Goal: Task Accomplishment & Management: Manage account settings

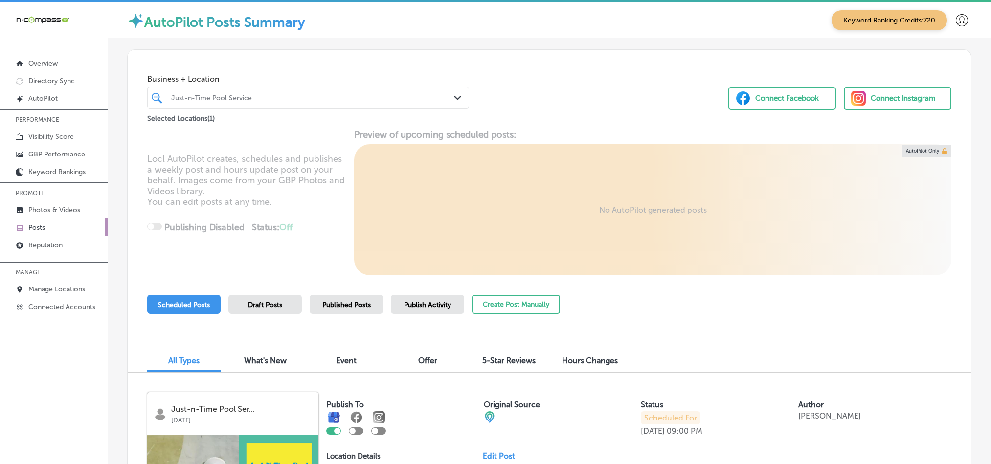
click at [53, 288] on p "Manage Locations" at bounding box center [56, 289] width 57 height 8
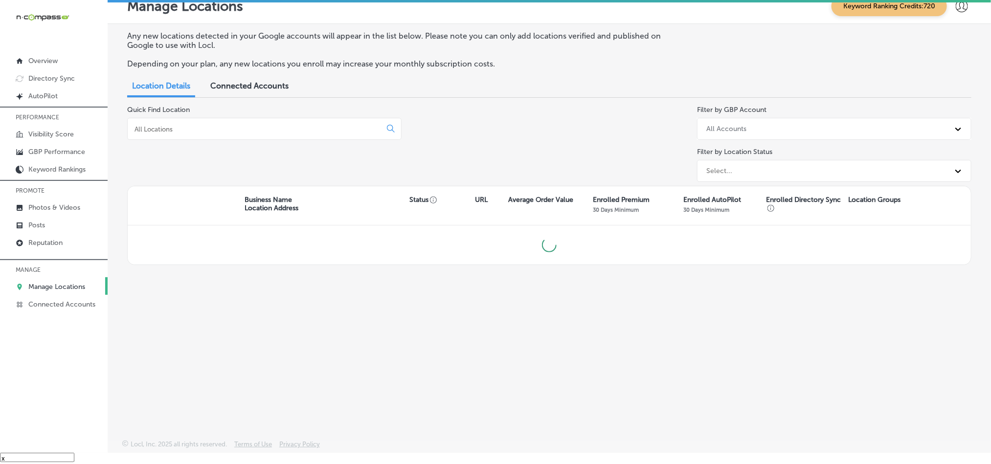
click at [244, 129] on input at bounding box center [257, 129] width 246 height 9
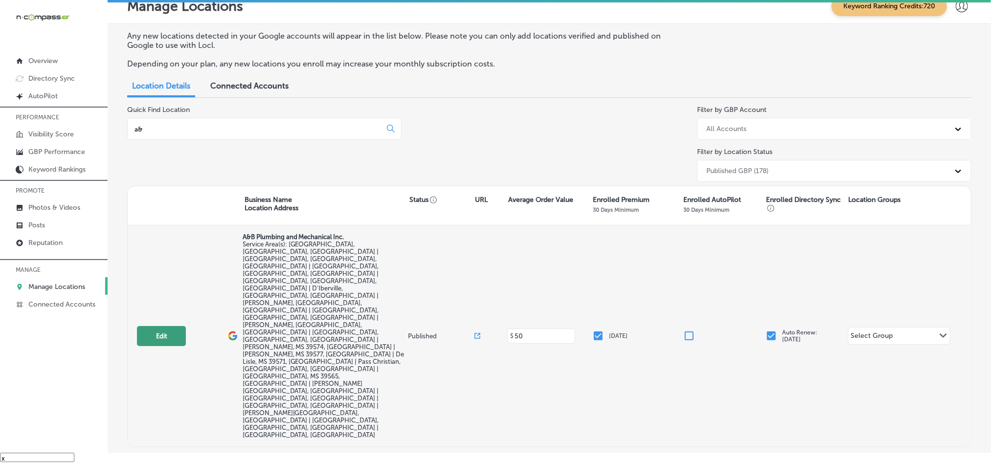
type input "a&"
click at [165, 326] on button "Edit" at bounding box center [161, 336] width 49 height 20
select select "US"
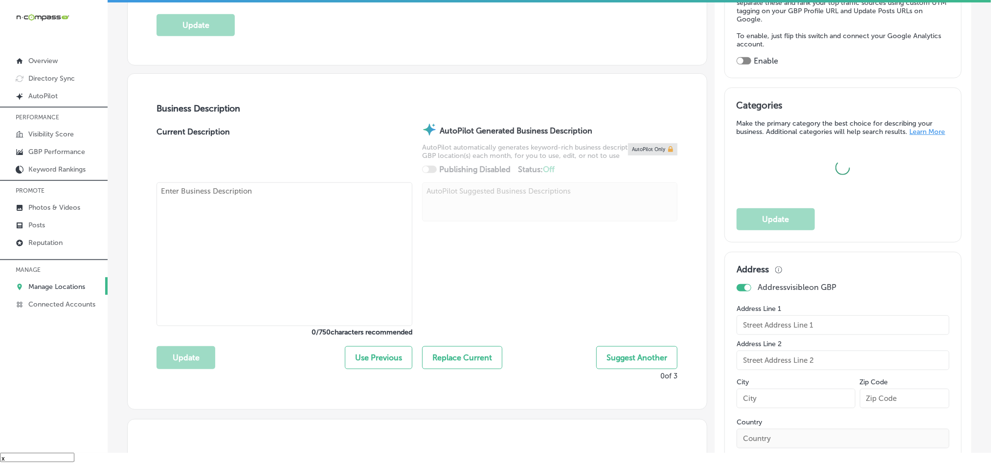
type input "A&B Plumbing and Mechanical Inc."
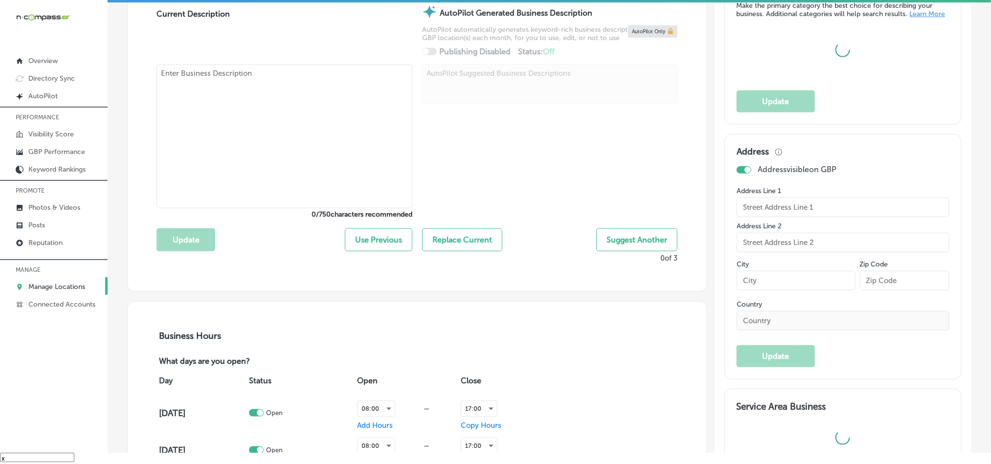
checkbox input "false"
type input "[STREET_ADDRESS][PERSON_NAME]"
type input "Gulfport"
type input "39503"
type input "US"
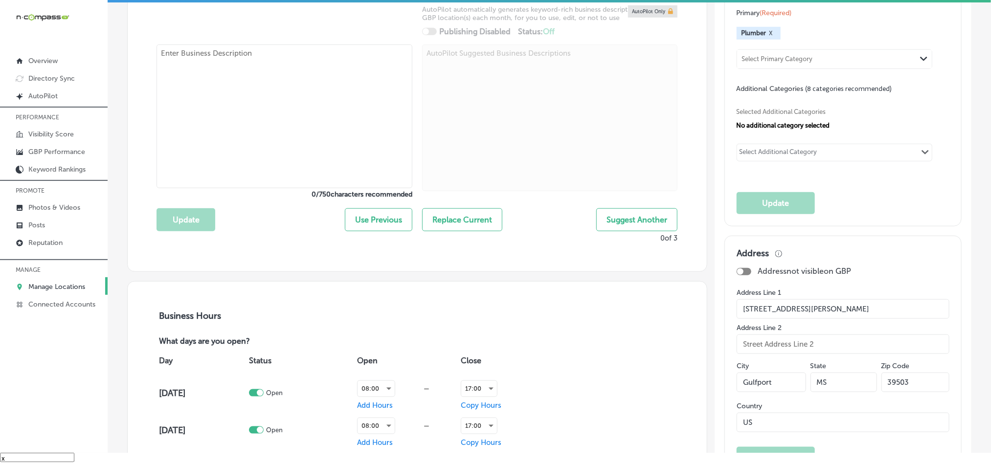
type input "[URL][DOMAIN_NAME]"
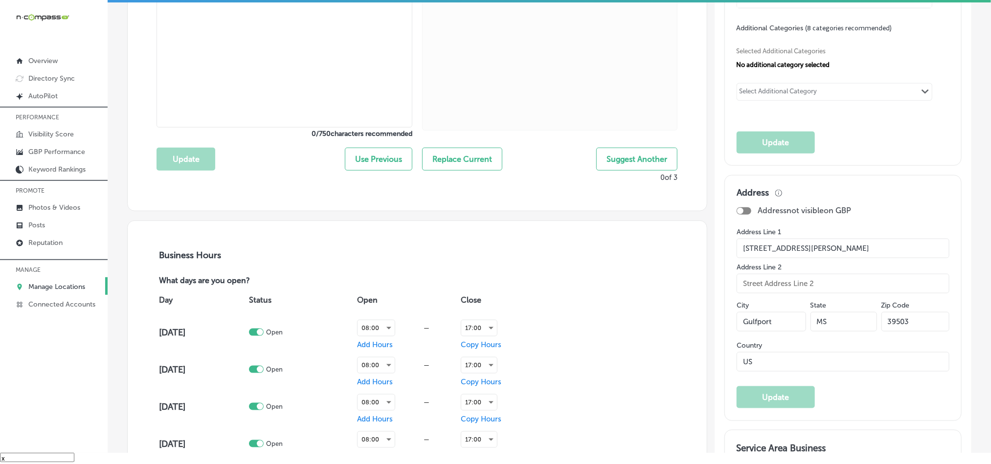
checkbox input "true"
type textarea "A&B Plumbing and Mechanical Inc. , located in [GEOGRAPHIC_DATA], [GEOGRAPHIC_DA…"
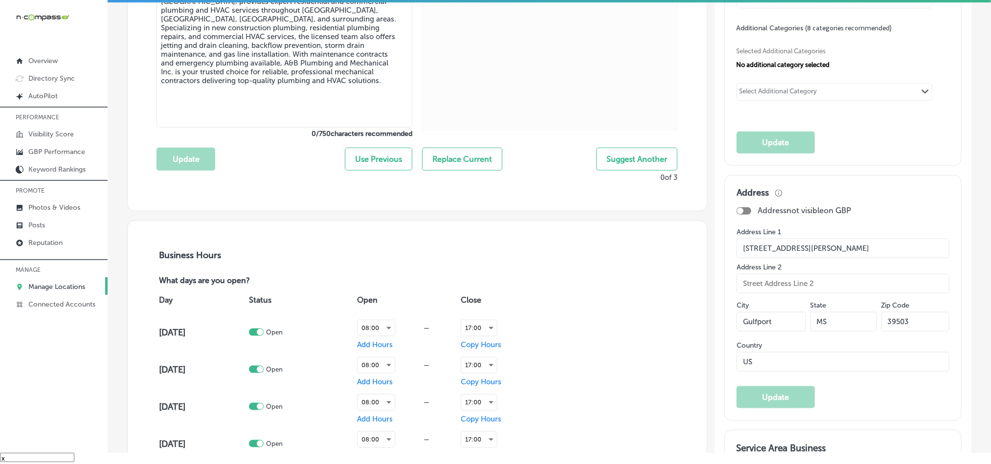
type input "[PHONE_NUMBER]"
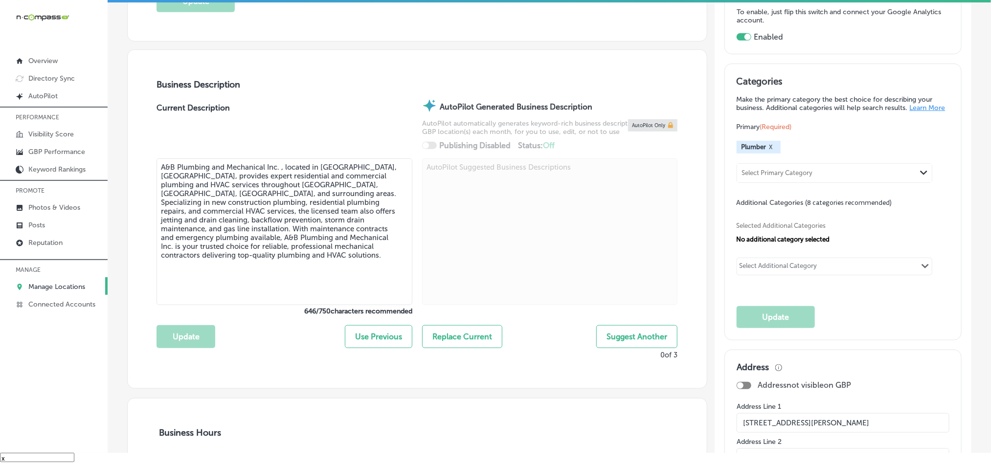
scroll to position [244, 0]
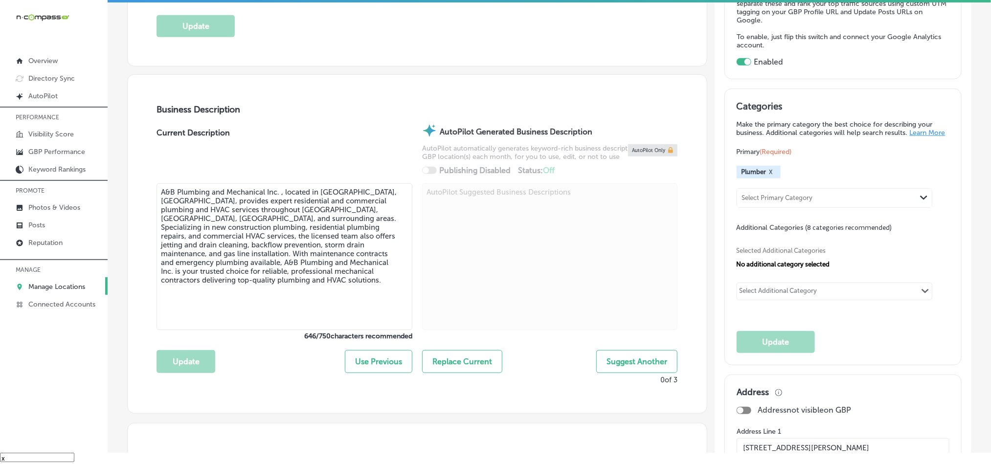
click at [790, 296] on div "Select Additional Category" at bounding box center [779, 292] width 78 height 11
paste input "HVAC Contractor"
click at [744, 318] on input "checkbox" at bounding box center [749, 312] width 12 height 12
type input "HVAC Contractor"
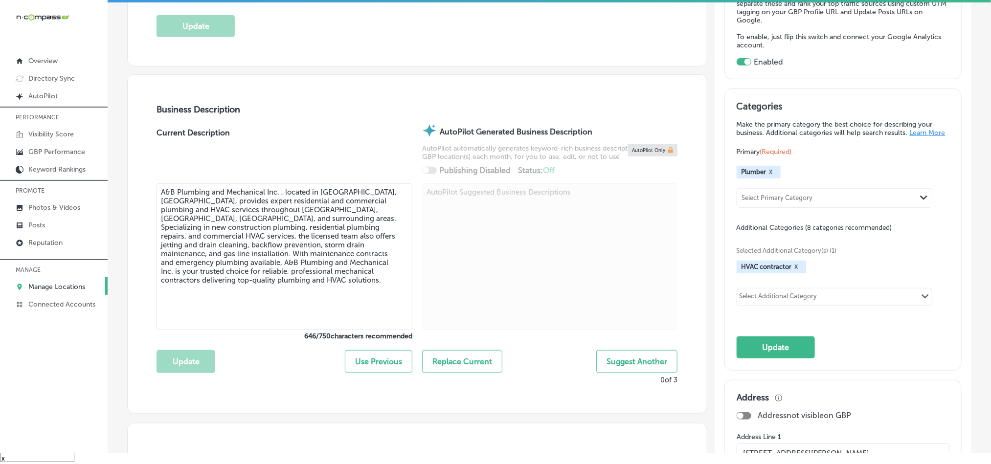
click at [788, 304] on div "Select Additional Category" at bounding box center [779, 298] width 78 height 11
paste input "Drainage Service"
click at [744, 321] on input "checkbox" at bounding box center [749, 317] width 12 height 12
type input "Drainage Service"
click at [778, 304] on div "Select Additional Category" at bounding box center [779, 298] width 78 height 11
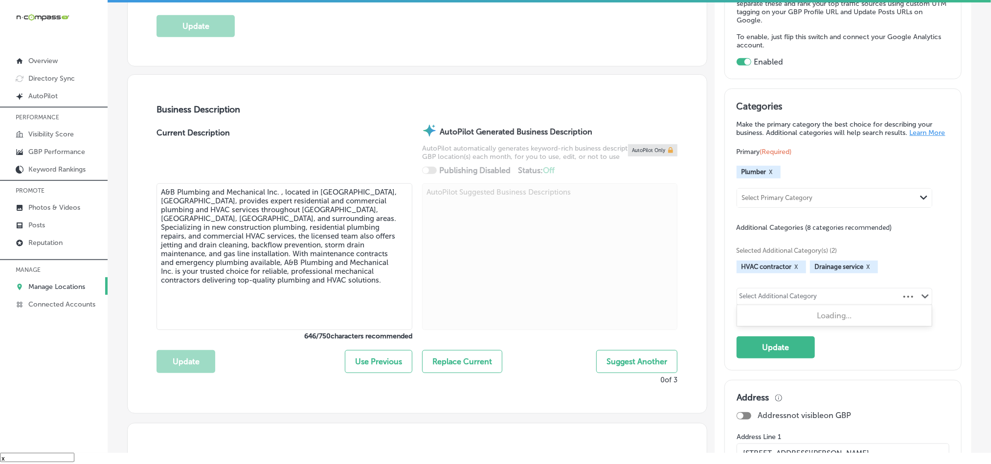
paste input "Water Heater Installation Service"
type input "Water Heater Installation Service"
click at [846, 305] on div "Select Additional Category Path Created with Sketch." at bounding box center [834, 297] width 195 height 17
paste input "Water Heater Installation Service"
type input "W"
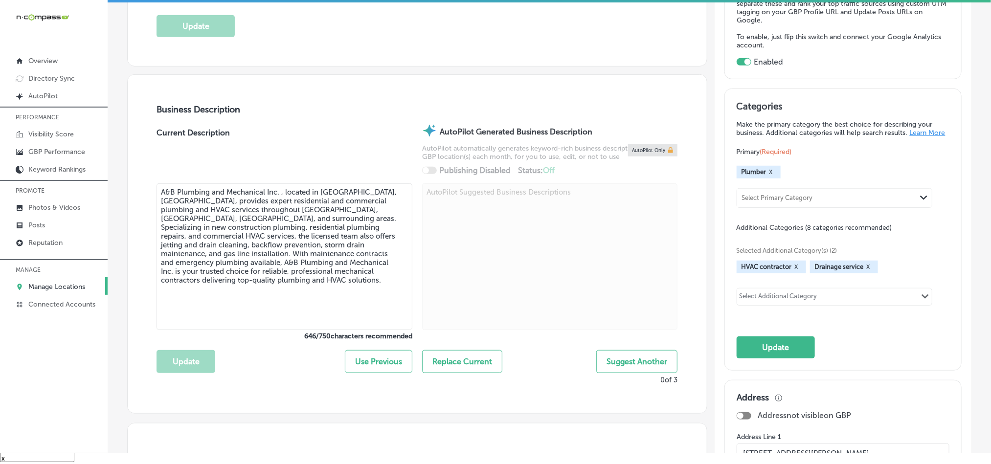
click at [781, 302] on div "Select Additional Category" at bounding box center [779, 298] width 78 height 11
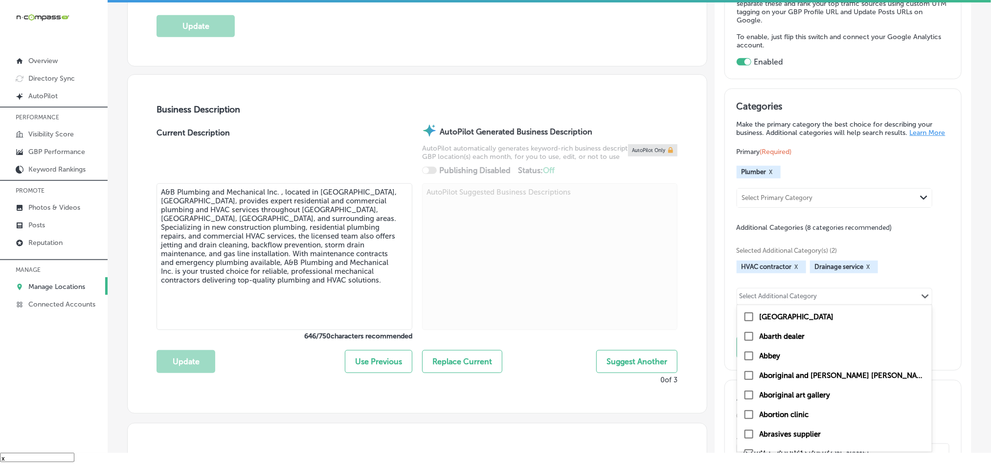
paste input "Emergency Plumbing Service"
type input "Emergency Plumbing Service"
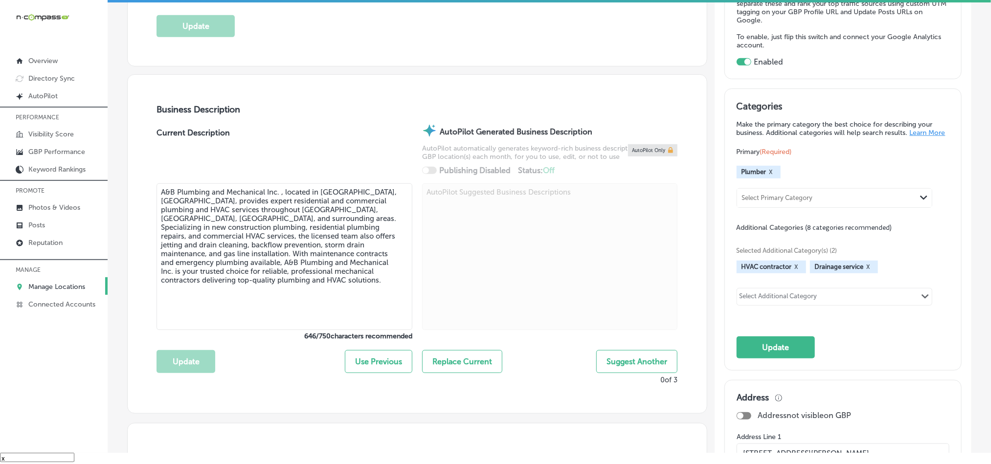
drag, startPoint x: 845, startPoint y: 300, endPoint x: 677, endPoint y: 304, distance: 168.8
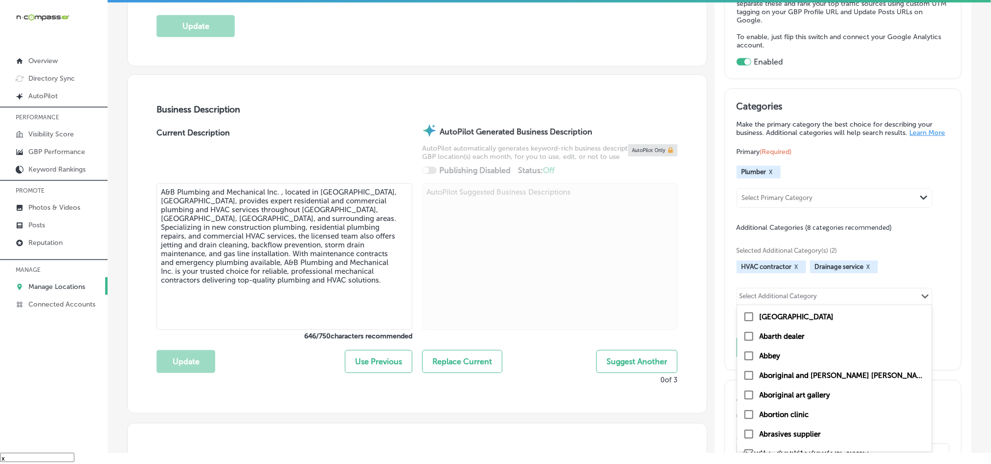
click at [768, 303] on div "Select Additional Category" at bounding box center [779, 298] width 78 height 11
paste input "Sewer Service"
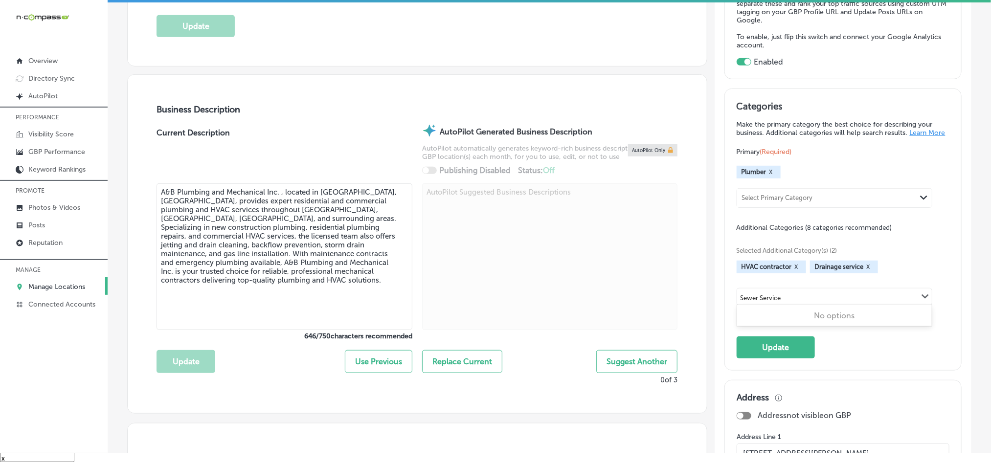
type input "Sewer Service"
click at [768, 304] on div "Select Additional Category" at bounding box center [779, 298] width 78 height 11
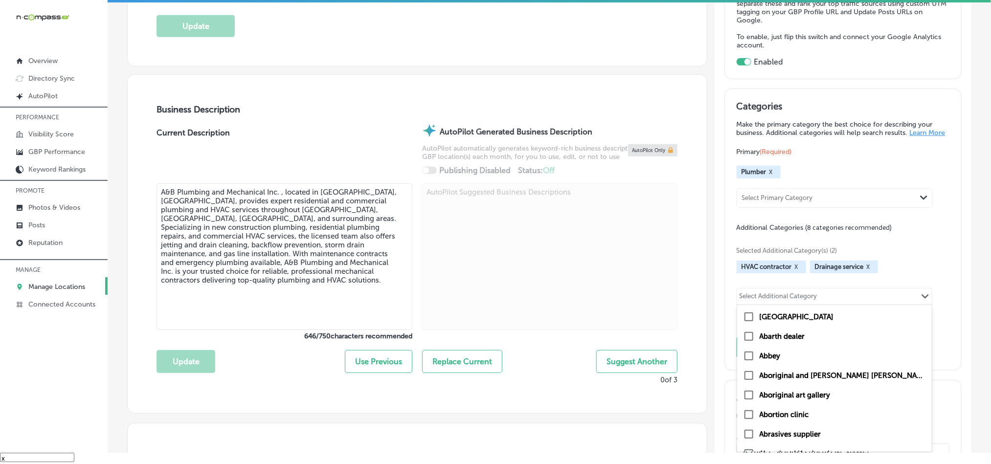
paste input "Plumbing Contractor"
type input "Plumbing Contractor"
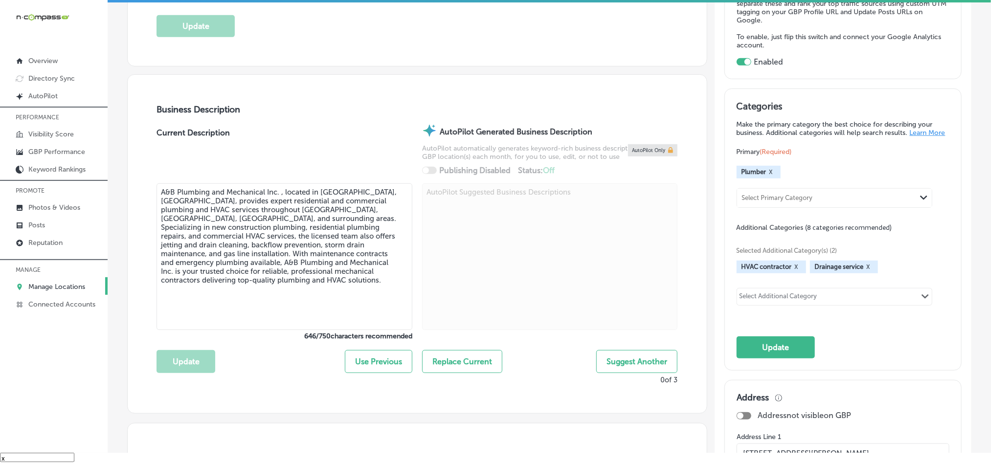
drag, startPoint x: 822, startPoint y: 304, endPoint x: 721, endPoint y: 307, distance: 100.8
click at [725, 307] on div "Categories Make the primary category the best choice for describing your busine…" at bounding box center [843, 230] width 236 height 282
click at [762, 291] on div "Selected Additional Category(s) (2) HVAC contractor X Drainage service X option…" at bounding box center [843, 275] width 213 height 86
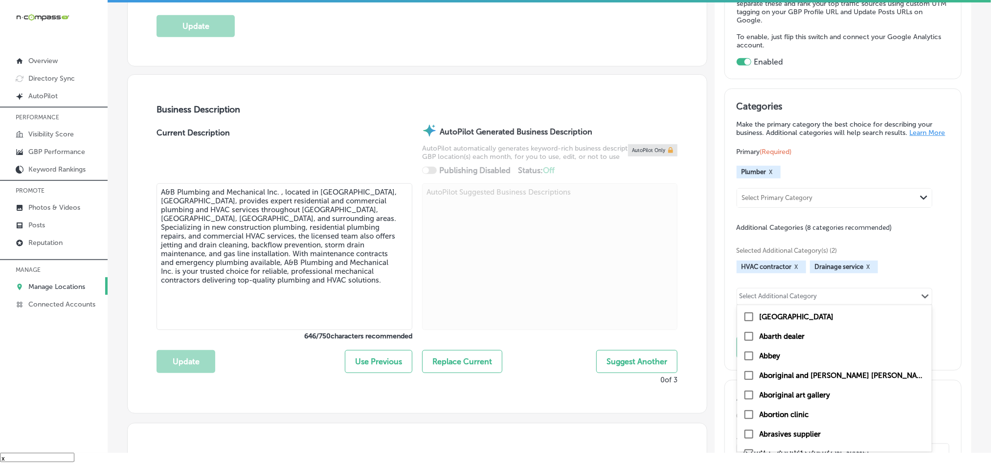
click at [764, 302] on div "Select Additional Category" at bounding box center [779, 298] width 78 height 11
paste input "Gas Fitter"
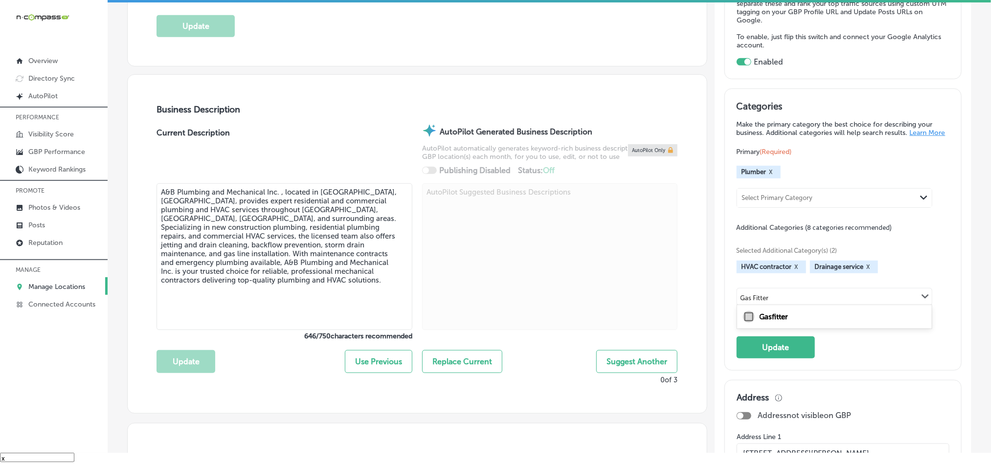
click at [743, 321] on input "checkbox" at bounding box center [749, 317] width 12 height 12
type input "Gas Fitter"
click at [790, 304] on div "Select Additional Category" at bounding box center [779, 298] width 78 height 11
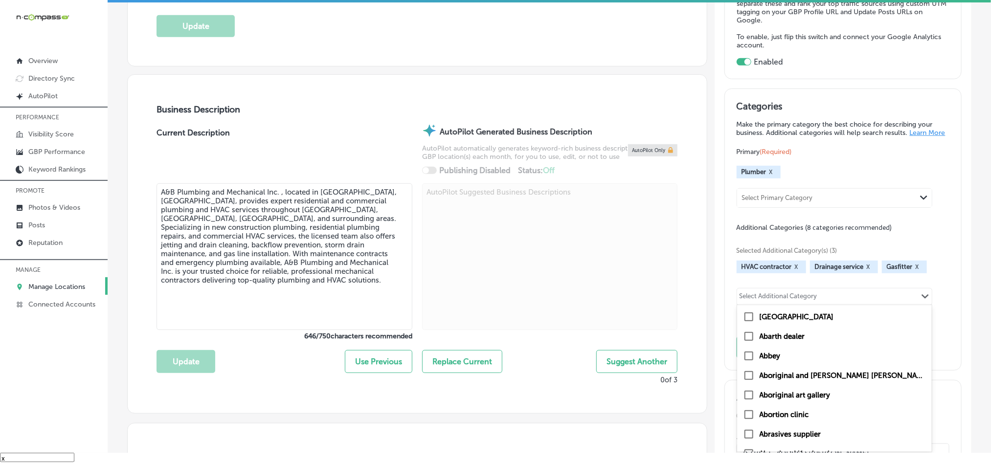
paste input "Mechanical Contractor"
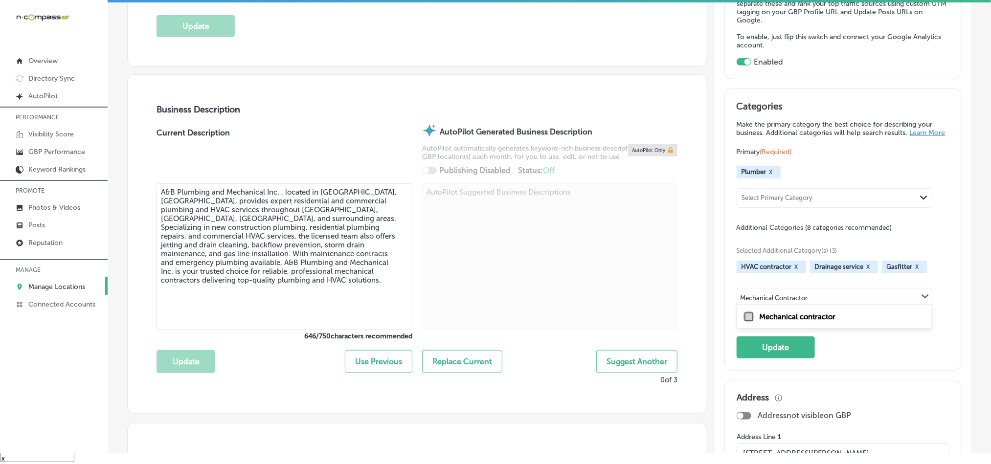
click at [745, 322] on input "checkbox" at bounding box center [749, 317] width 12 height 12
type input "Mechanical Contractor"
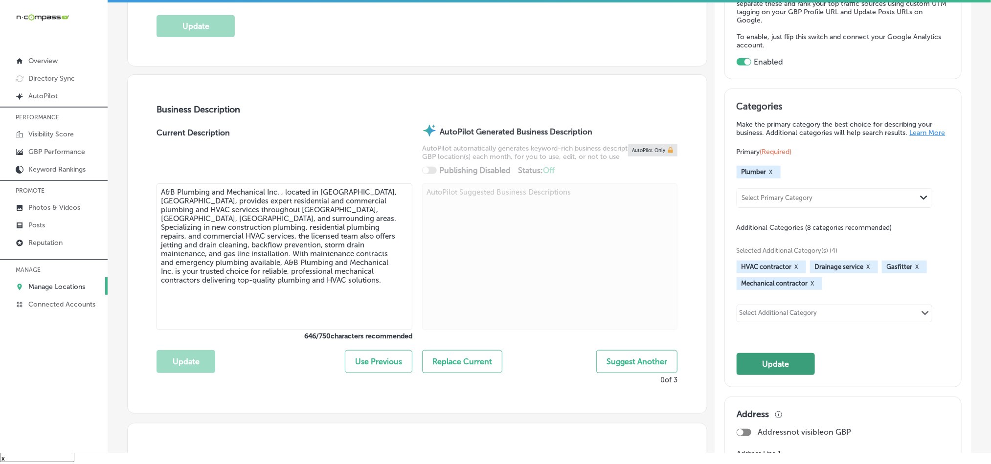
click at [772, 375] on button "Update" at bounding box center [776, 364] width 78 height 22
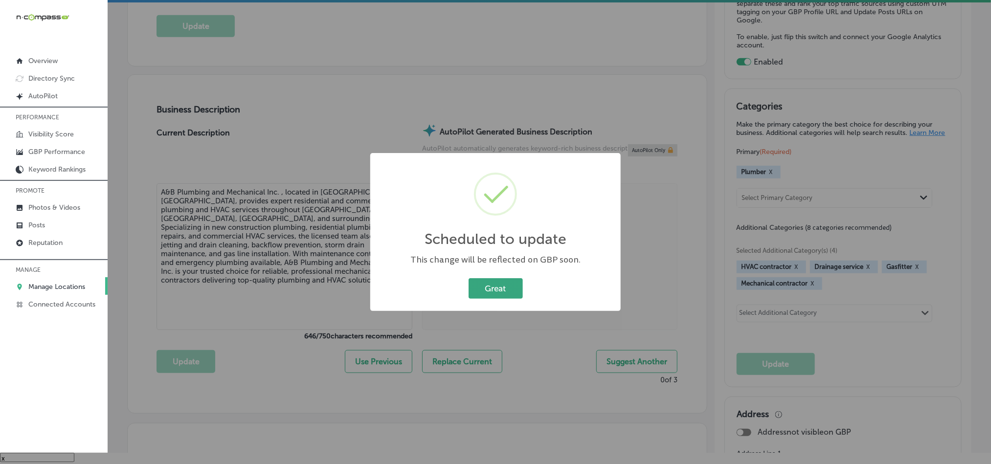
click at [492, 282] on button "Great" at bounding box center [496, 288] width 54 height 20
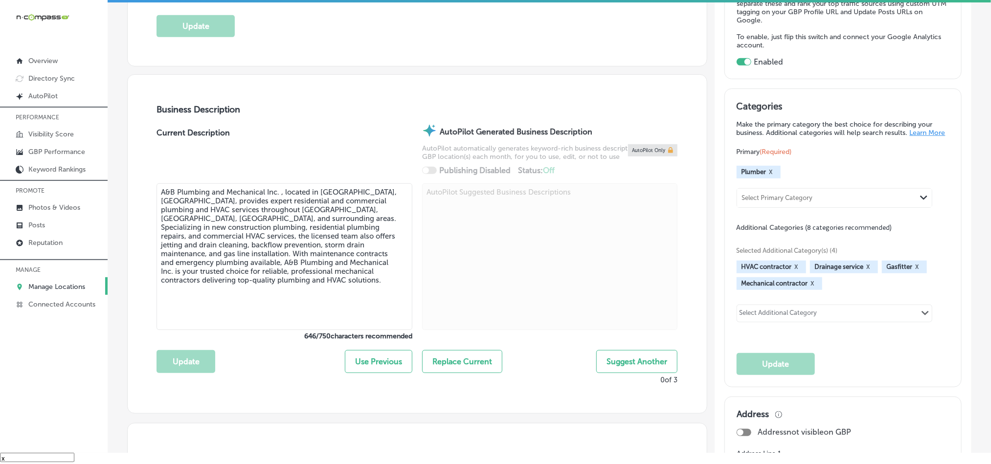
click at [100, 398] on div "iconmonstr-menu-thin copy Created with Sketch. Overview Directory Sync Created …" at bounding box center [54, 221] width 108 height 464
click at [766, 200] on div "Select Primary Category" at bounding box center [777, 197] width 71 height 7
paste input "Water Heater Installation Service"
type input "Water Heater Installation Service"
click at [880, 145] on div "Categories Make the primary category the best choice for describing your busine…" at bounding box center [843, 238] width 213 height 274
